Goal: Obtain resource: Download file/media

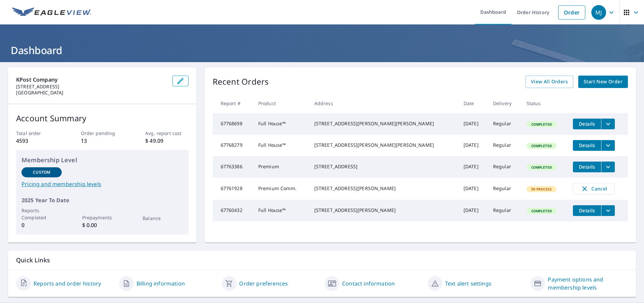
click at [604, 126] on icon "filesDropdownBtn-67768698" at bounding box center [608, 124] width 8 height 8
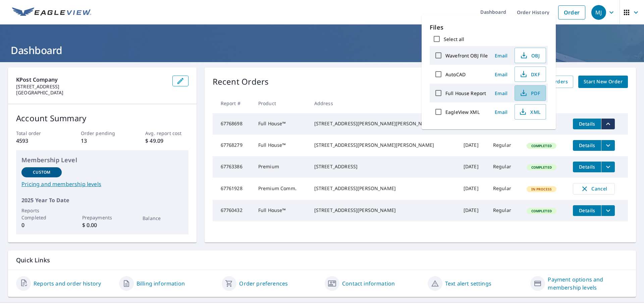
drag, startPoint x: 526, startPoint y: 94, endPoint x: 419, endPoint y: 109, distance: 108.4
click at [526, 94] on icon "button" at bounding box center [523, 93] width 8 height 8
